Goal: Use online tool/utility: Utilize a website feature to perform a specific function

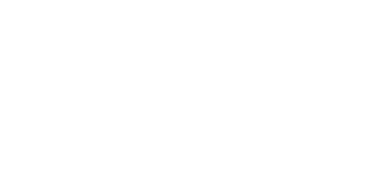
click at [16, 0] on html at bounding box center [192, 0] width 384 height 0
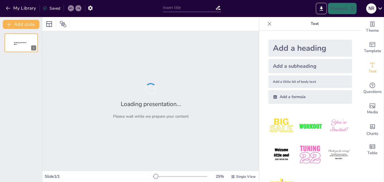
type input "Evaluación del Proyecto Línea 12 del Metro de la CDMX: Análisis de Eficiencia y…"
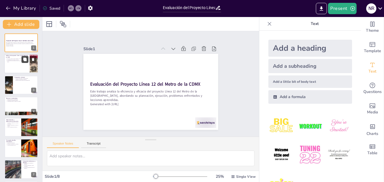
click at [24, 62] on button at bounding box center [25, 59] width 7 height 7
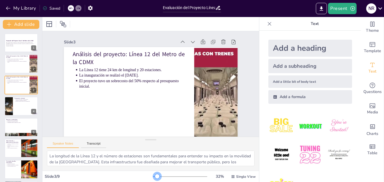
click at [155, 174] on div at bounding box center [157, 176] width 5 height 5
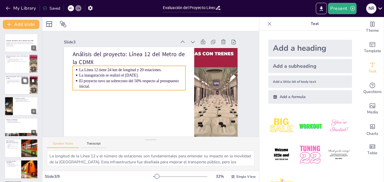
click at [14, 81] on p "La inauguración se realizó el [DATE]." at bounding box center [17, 80] width 21 height 1
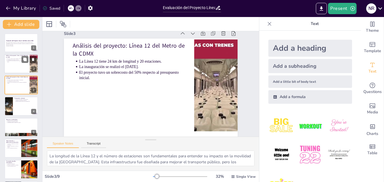
click at [13, 60] on p "El proyecto tuvo un sobrecosto del 50% respecto al presupuesto inicial." at bounding box center [17, 61] width 21 height 2
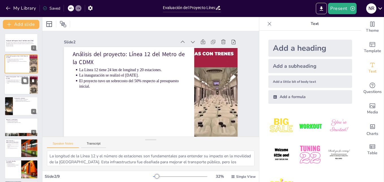
click at [14, 78] on p "Análisis del proyecto: Línea 12 del Metro de la CDMX" at bounding box center [17, 77] width 22 height 3
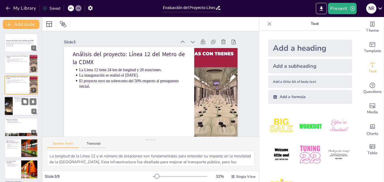
click at [17, 102] on div at bounding box center [21, 105] width 34 height 19
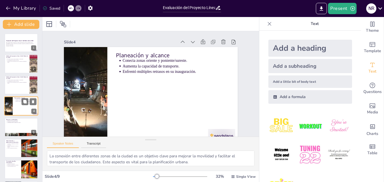
scroll to position [1, 0]
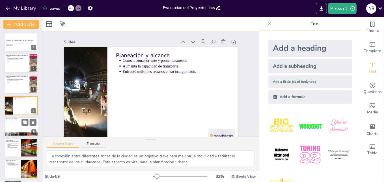
click at [20, 120] on p "Presupuesto severamente rebasado." at bounding box center [21, 120] width 29 height 1
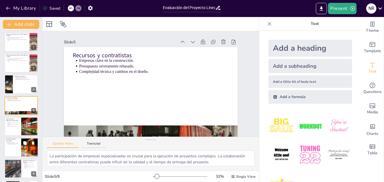
click at [18, 139] on p "Principales desafíos enfrentados" at bounding box center [13, 139] width 14 height 3
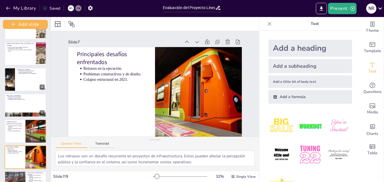
drag, startPoint x: 41, startPoint y: 90, endPoint x: 42, endPoint y: 101, distance: 10.5
click at [42, 101] on div "Add slide Evaluación del Proyecto Línea 12 del Metro de la CDMX Este trabajo an…" at bounding box center [25, 99] width 51 height 165
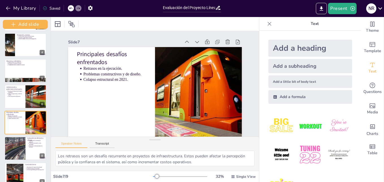
scroll to position [86, 0]
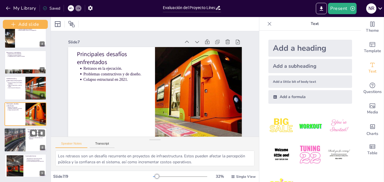
click at [13, 136] on div at bounding box center [14, 140] width 47 height 24
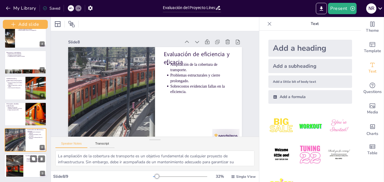
click at [16, 164] on div at bounding box center [15, 166] width 33 height 22
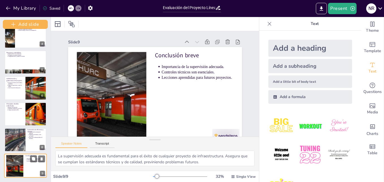
scroll to position [12, 0]
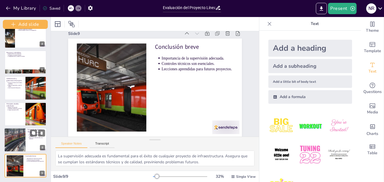
click at [21, 144] on div at bounding box center [14, 140] width 47 height 24
type textarea "La ampliación de la cobertura de transporte es un objetivo fundamental de cualq…"
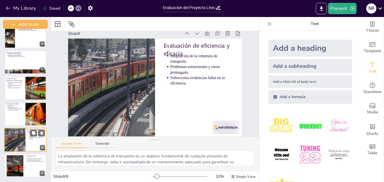
scroll to position [0, 0]
